Goal: Navigation & Orientation: Understand site structure

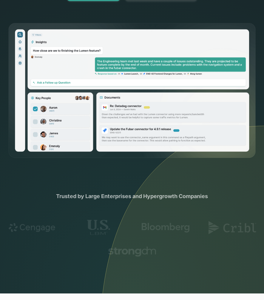
scroll to position [167, 0]
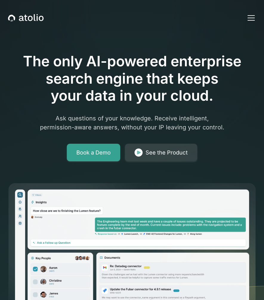
click at [252, 19] on div "menu" at bounding box center [251, 18] width 14 height 14
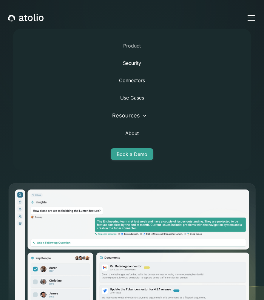
click at [137, 46] on link "Product" at bounding box center [132, 46] width 18 height 14
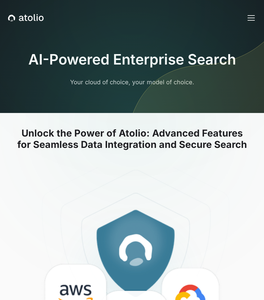
click at [251, 21] on div "menu" at bounding box center [251, 18] width 14 height 14
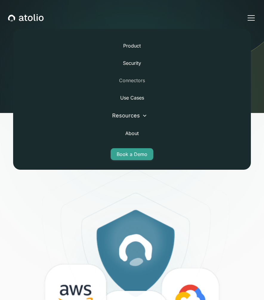
click at [139, 78] on link "Connectors" at bounding box center [132, 80] width 26 height 14
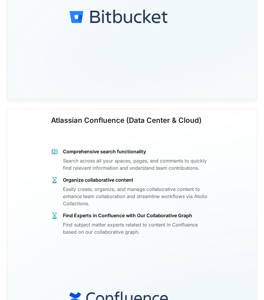
scroll to position [434, 0]
